Goal: Information Seeking & Learning: Learn about a topic

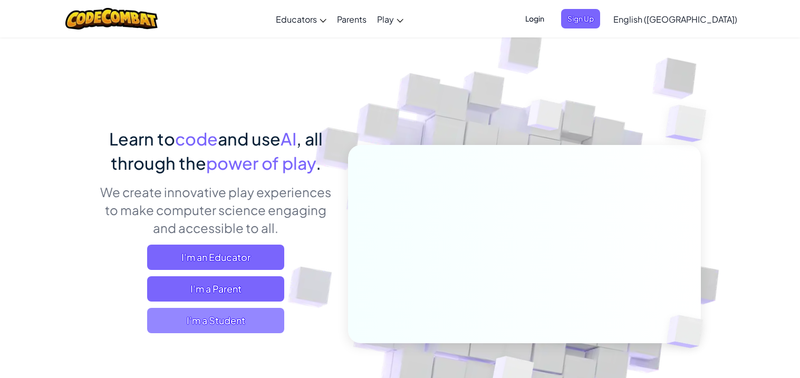
click at [263, 320] on span "I'm a Student" at bounding box center [215, 320] width 137 height 25
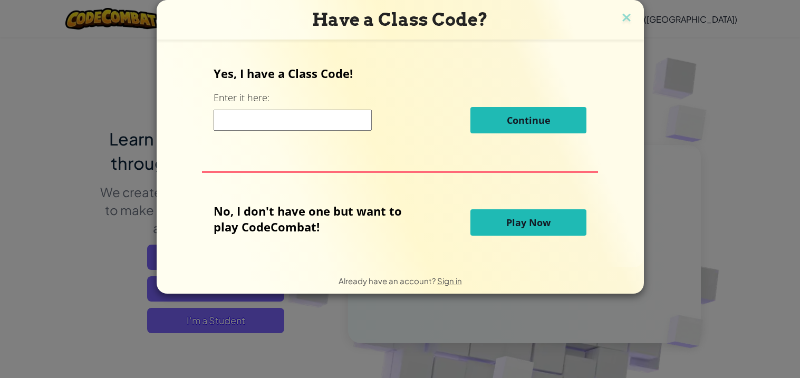
click at [523, 217] on span "Play Now" at bounding box center [528, 222] width 44 height 13
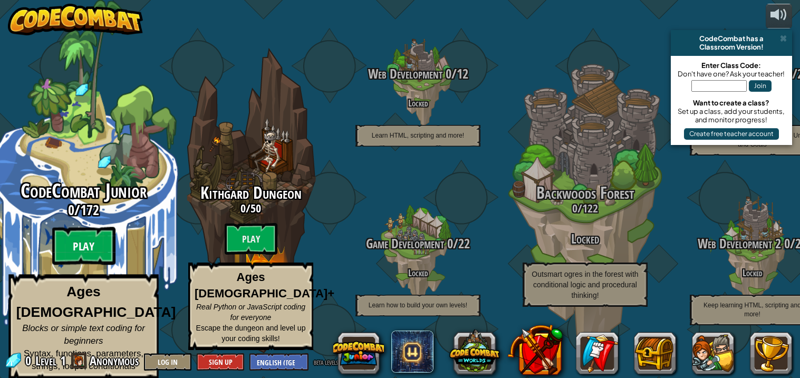
click at [84, 251] on btn "Play" at bounding box center [83, 246] width 63 height 38
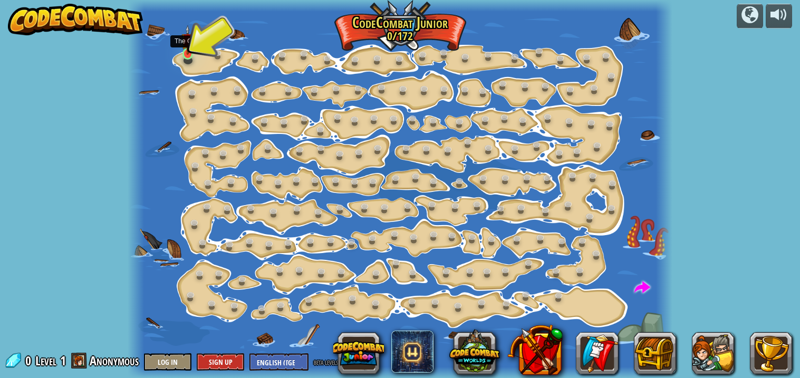
click at [191, 48] on img at bounding box center [187, 40] width 13 height 30
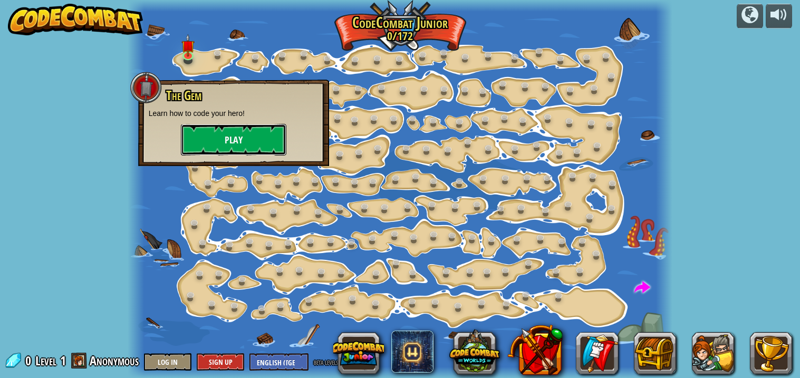
click at [226, 134] on button "Play" at bounding box center [233, 140] width 105 height 32
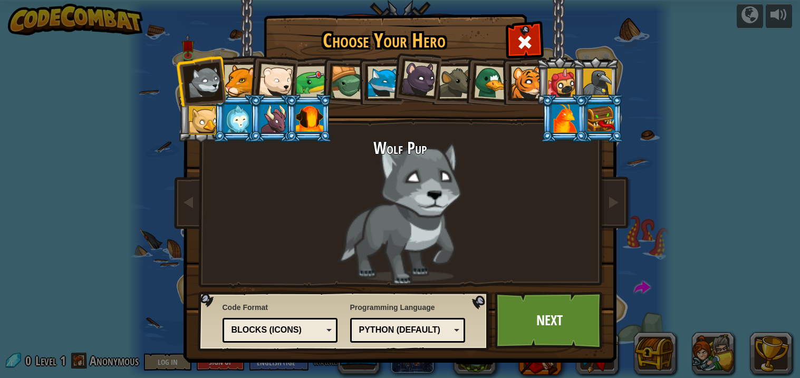
click at [240, 86] on div at bounding box center [240, 81] width 32 height 32
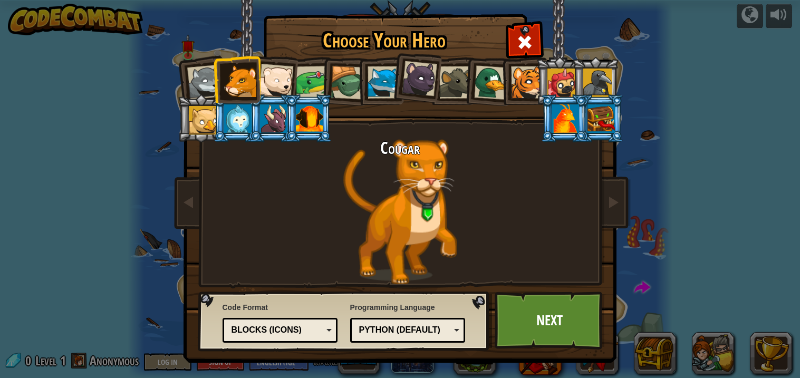
click at [572, 113] on div at bounding box center [565, 118] width 27 height 28
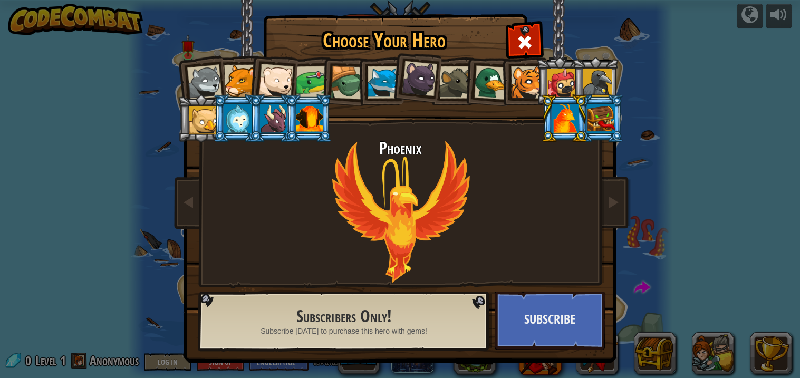
click at [237, 78] on div at bounding box center [240, 81] width 32 height 32
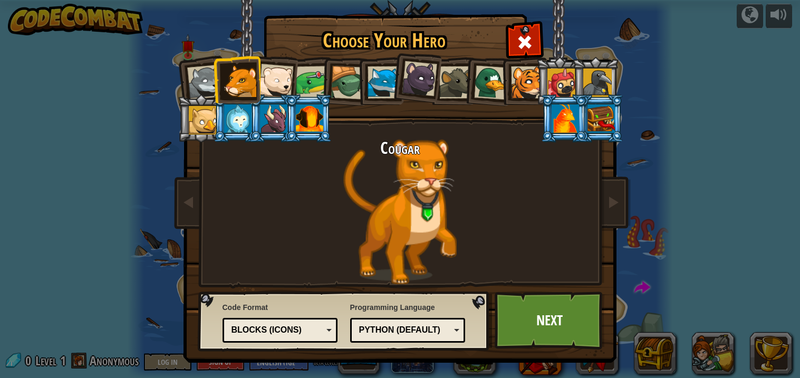
click at [295, 79] on li at bounding box center [273, 79] width 52 height 52
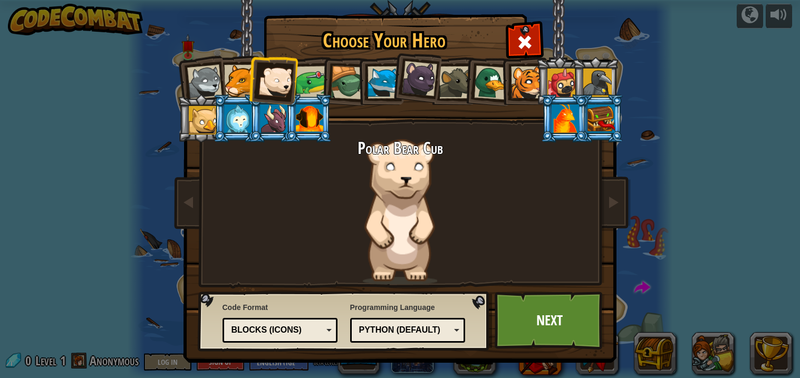
click at [306, 81] on div at bounding box center [311, 82] width 33 height 33
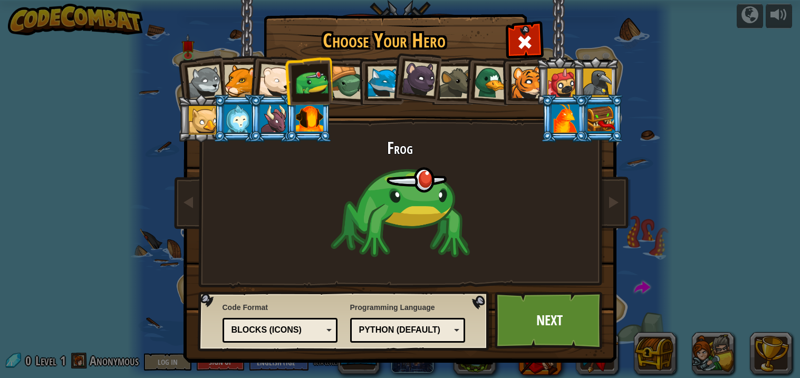
click at [344, 94] on div at bounding box center [348, 83] width 34 height 34
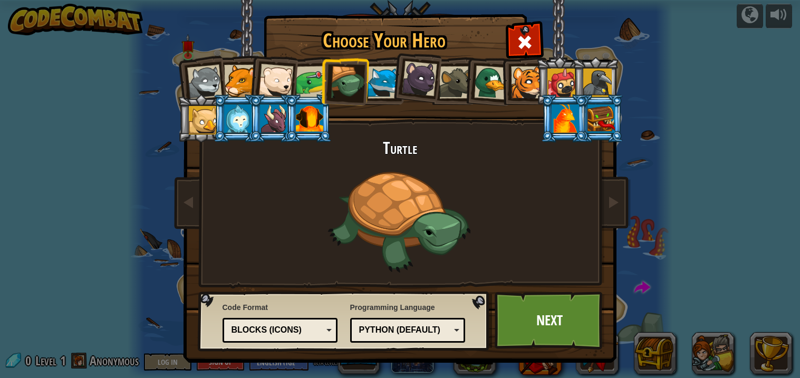
click at [382, 95] on div at bounding box center [383, 82] width 32 height 32
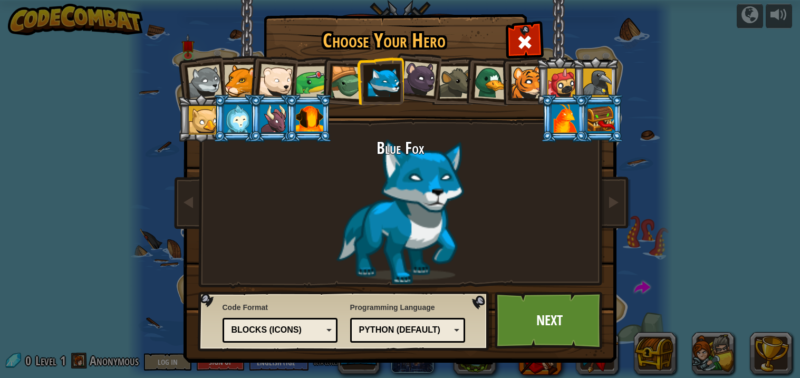
click at [436, 86] on li at bounding box center [416, 77] width 52 height 53
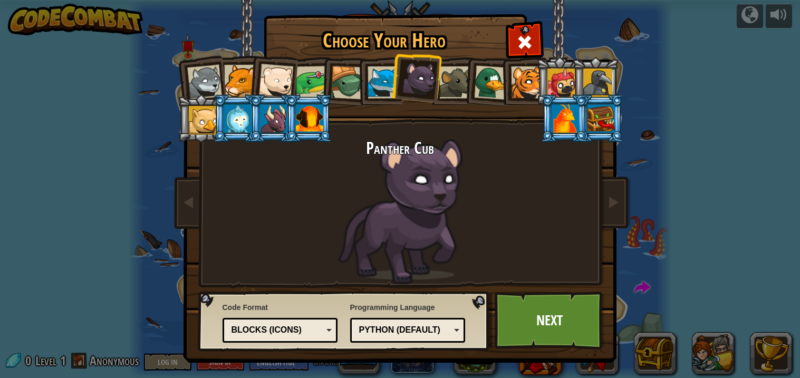
click at [459, 89] on div at bounding box center [455, 82] width 32 height 32
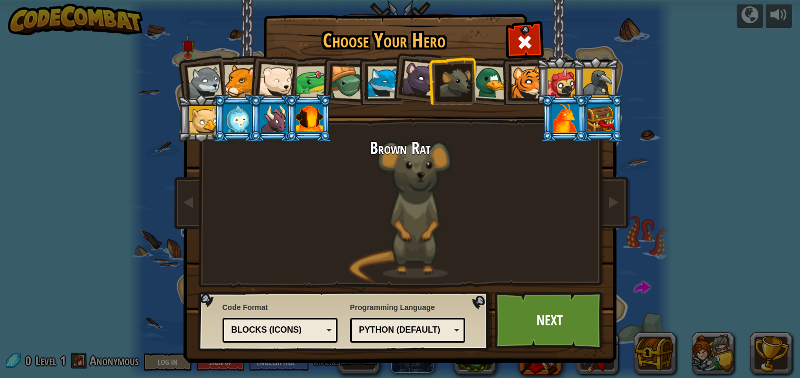
click at [512, 85] on div at bounding box center [527, 82] width 32 height 32
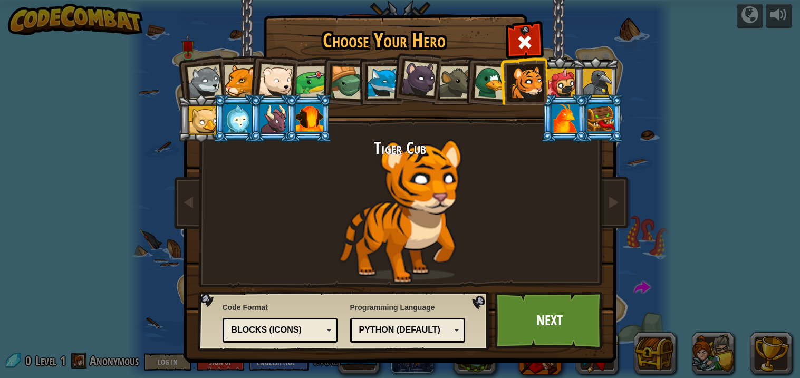
click at [561, 102] on li at bounding box center [563, 118] width 47 height 48
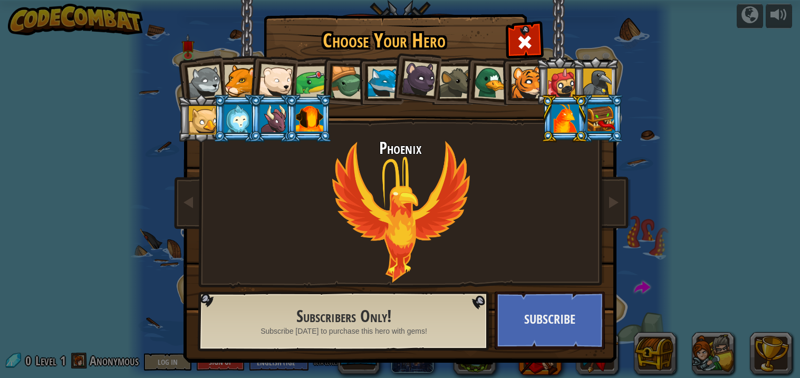
click at [607, 103] on li at bounding box center [599, 118] width 47 height 48
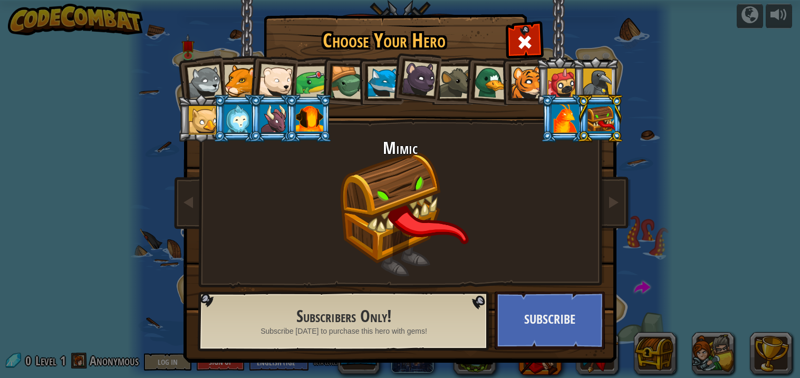
click at [596, 86] on div at bounding box center [597, 83] width 28 height 28
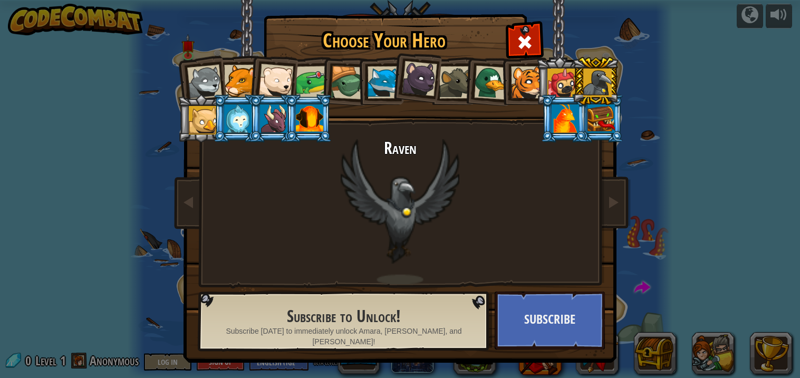
click at [514, 89] on div at bounding box center [527, 82] width 32 height 32
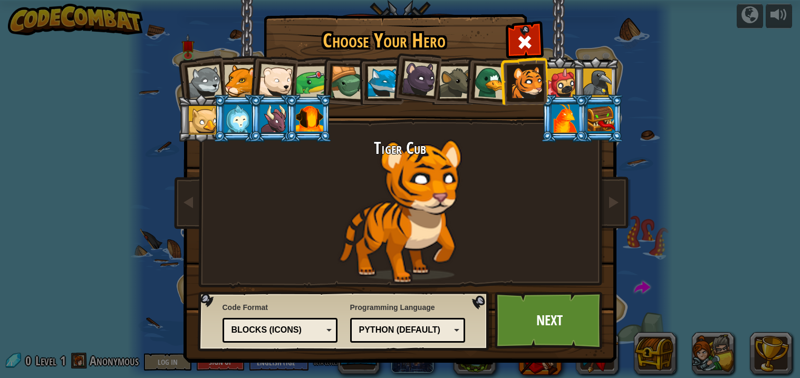
click at [339, 86] on div at bounding box center [348, 83] width 34 height 34
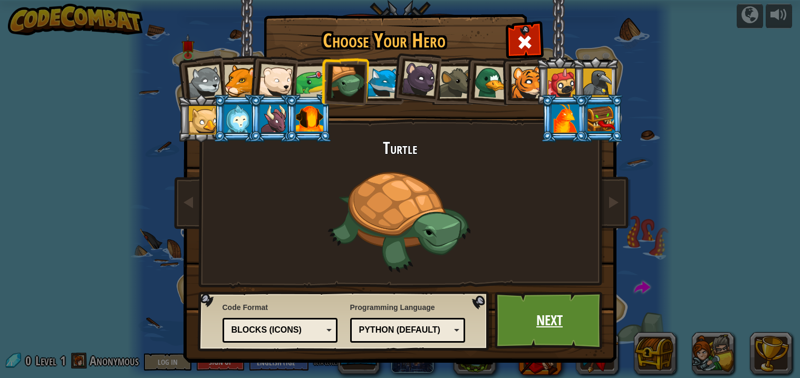
click at [554, 304] on link "Next" at bounding box center [550, 321] width 110 height 58
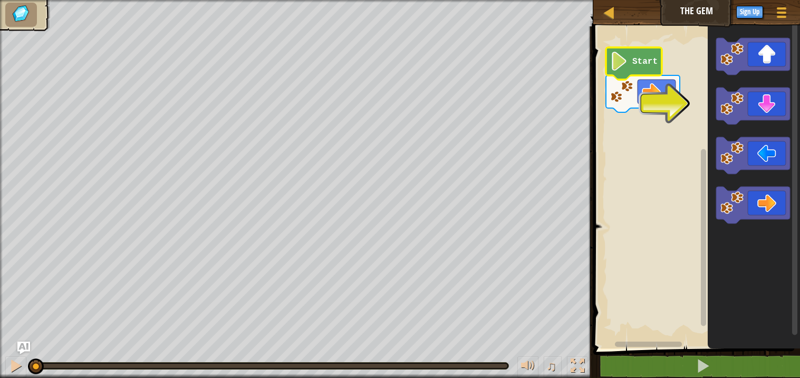
click at [623, 63] on image "Blockly Workspace" at bounding box center [619, 61] width 18 height 19
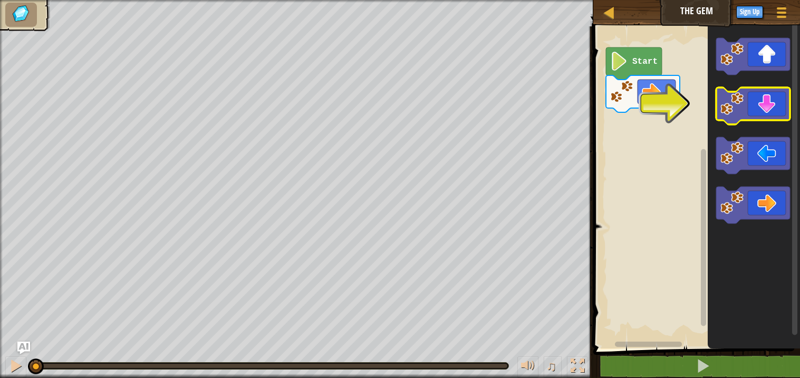
click at [751, 109] on icon "Blockly Workspace" at bounding box center [753, 106] width 74 height 37
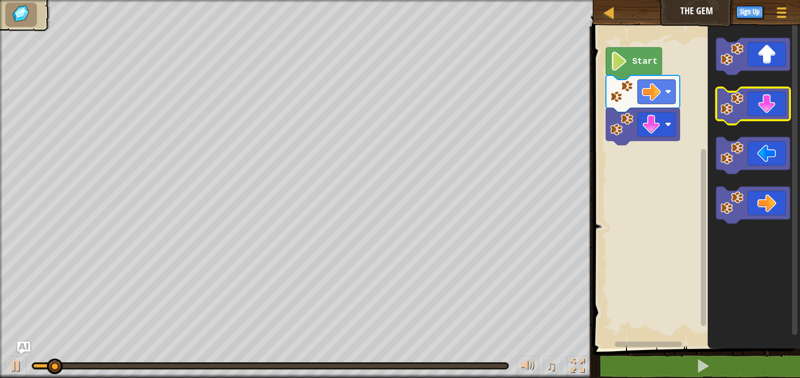
click at [750, 110] on icon "Blockly Workspace" at bounding box center [753, 106] width 74 height 37
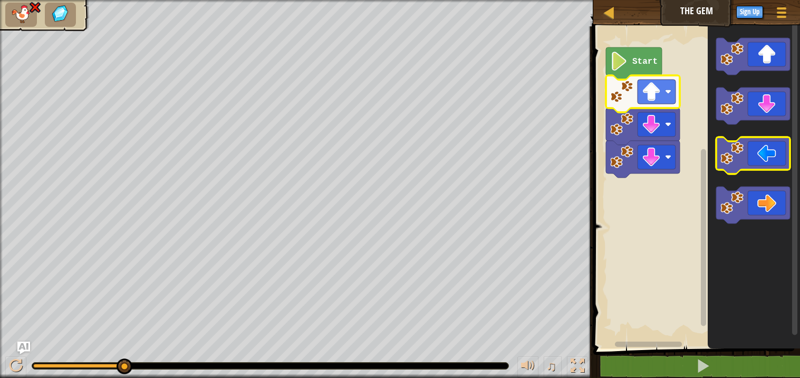
click at [724, 144] on image "Blockly Workspace" at bounding box center [731, 153] width 23 height 23
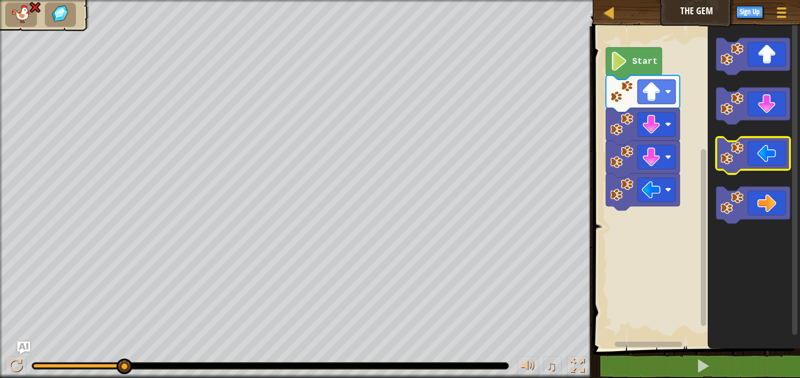
click at [761, 169] on icon "Blockly Workspace" at bounding box center [753, 155] width 74 height 37
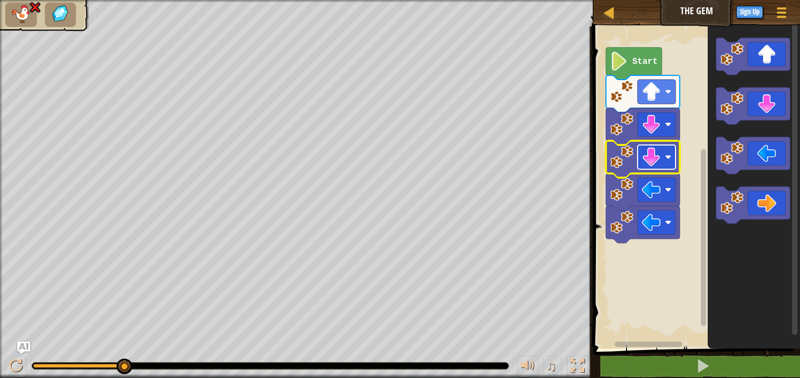
click at [651, 157] on image "Blockly Workspace" at bounding box center [651, 157] width 19 height 19
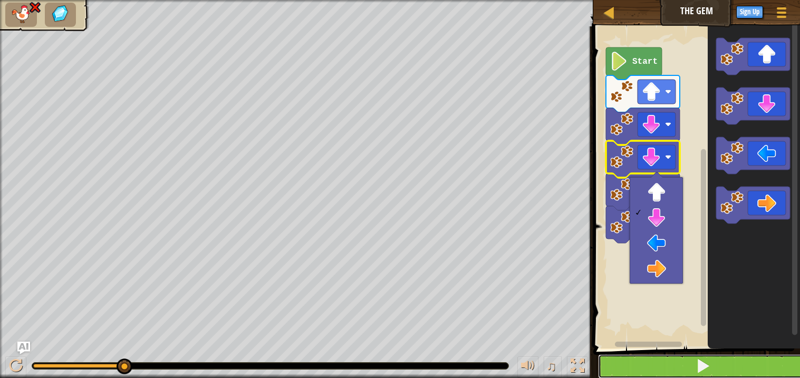
click at [737, 359] on button at bounding box center [703, 366] width 210 height 24
click at [718, 369] on button at bounding box center [703, 366] width 210 height 24
click at [705, 359] on span at bounding box center [702, 366] width 15 height 15
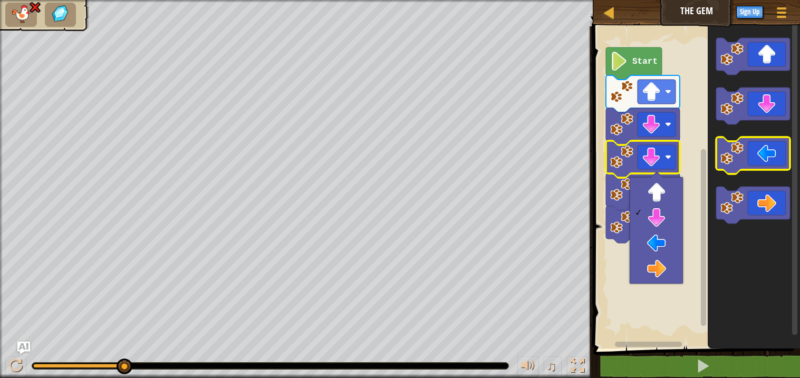
click at [730, 150] on image "Blockly Workspace" at bounding box center [731, 153] width 23 height 23
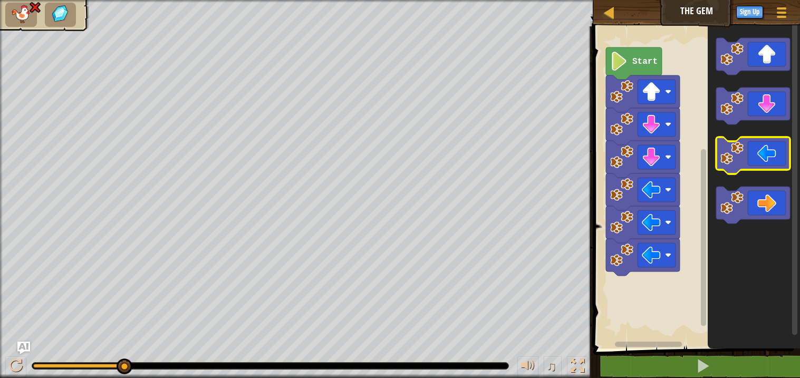
click at [730, 150] on image "Blockly Workspace" at bounding box center [731, 153] width 23 height 23
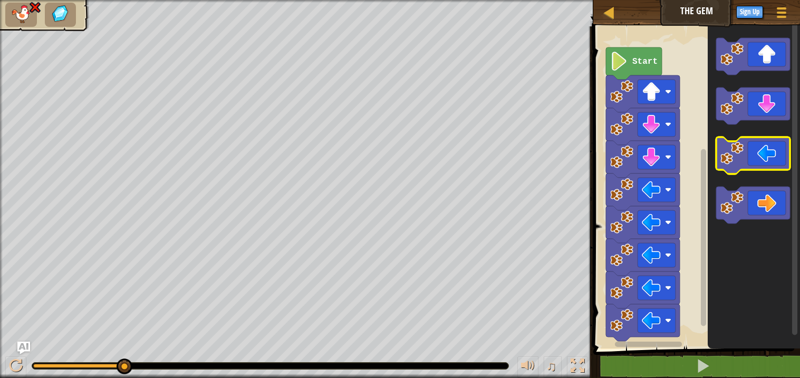
click at [730, 150] on image "Blockly Workspace" at bounding box center [731, 153] width 23 height 23
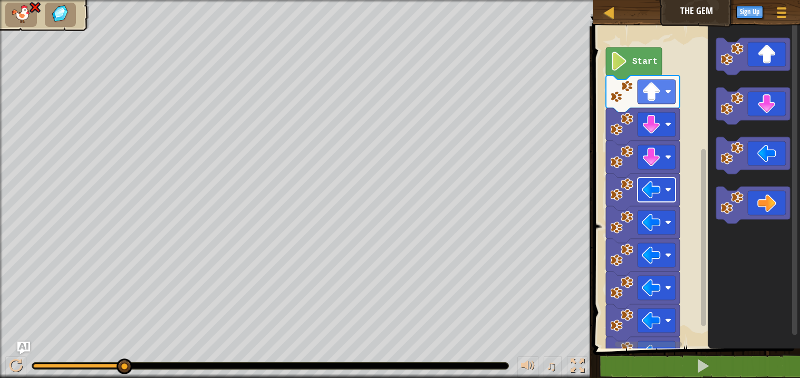
click at [673, 190] on rect "Blockly Workspace" at bounding box center [656, 190] width 38 height 24
click at [652, 226] on image "Blockly Workspace" at bounding box center [651, 222] width 19 height 19
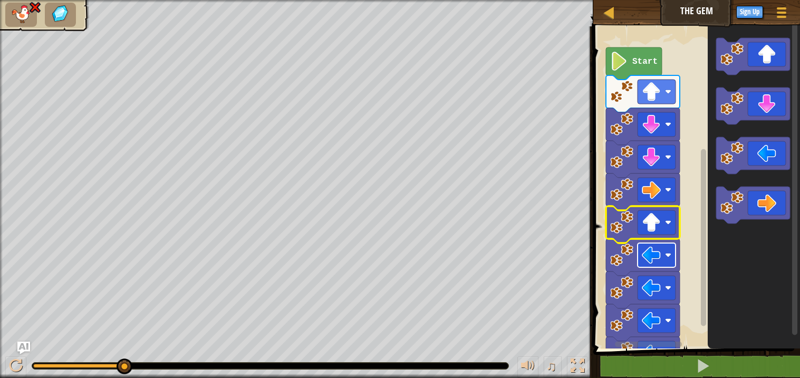
click at [651, 258] on image "Blockly Workspace" at bounding box center [651, 255] width 19 height 19
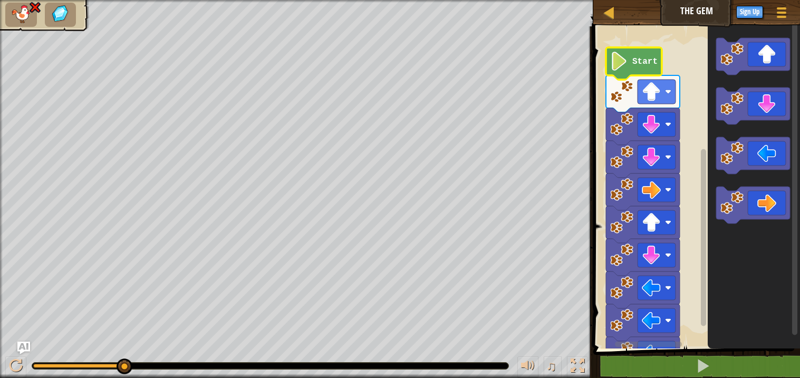
click at [647, 55] on icon "Blockly Workspace" at bounding box center [634, 63] width 56 height 32
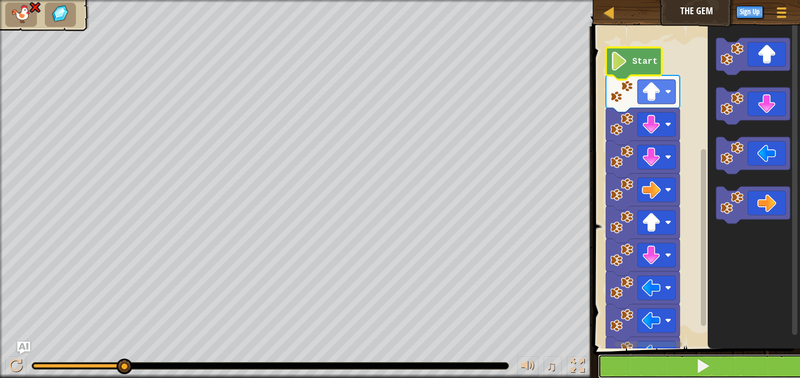
click at [715, 369] on button at bounding box center [703, 366] width 210 height 24
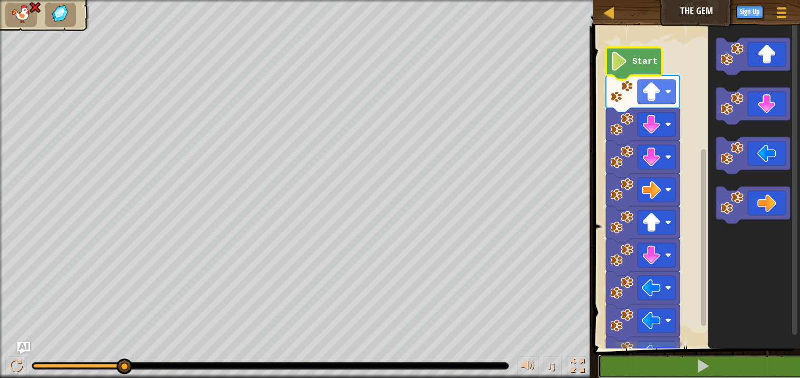
drag, startPoint x: 122, startPoint y: 364, endPoint x: 247, endPoint y: 367, distance: 125.0
click at [247, 367] on div at bounding box center [270, 366] width 476 height 6
click at [17, 367] on div at bounding box center [16, 366] width 14 height 14
click at [779, 14] on div at bounding box center [781, 12] width 14 height 15
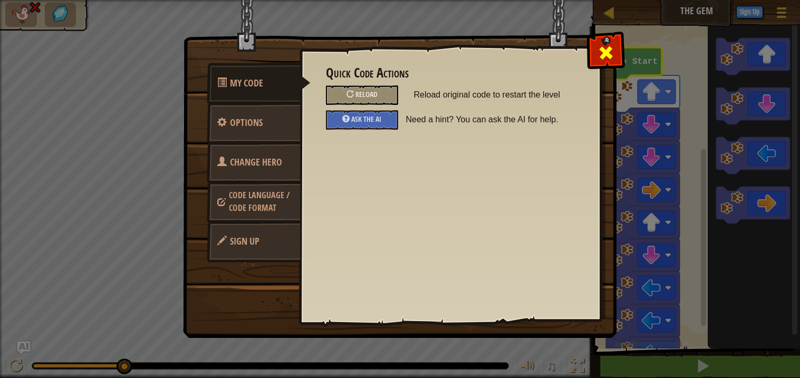
click at [603, 56] on span at bounding box center [605, 52] width 17 height 17
